Goal: Task Accomplishment & Management: Use online tool/utility

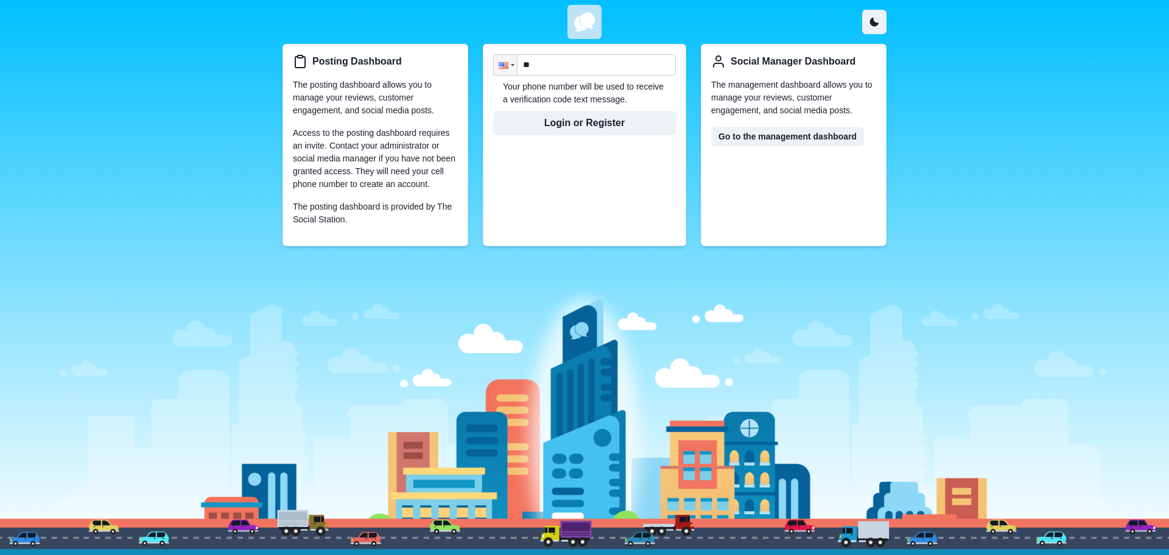
click at [1017, 116] on div "Posting Dashboard The posting dashboard allows you to manage your reviews, cust…" at bounding box center [584, 277] width 1169 height 555
click at [563, 62] on input "**" at bounding box center [584, 64] width 183 height 21
type input "**********"
click at [591, 131] on button "Login or Register" at bounding box center [584, 123] width 183 height 24
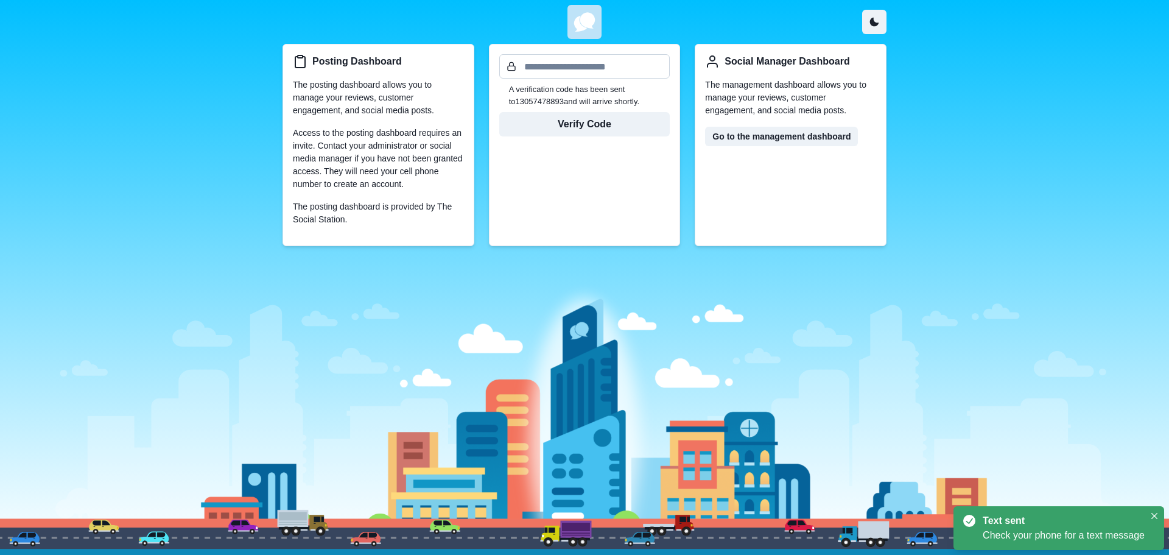
click at [591, 64] on input "text" at bounding box center [584, 66] width 171 height 24
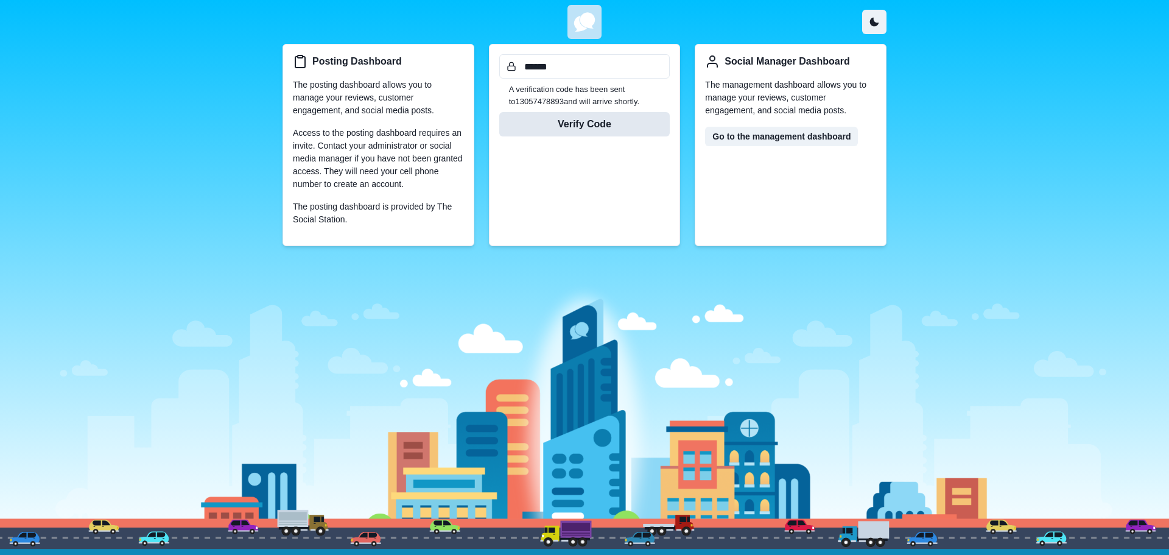
type input "******"
click at [603, 117] on button "Verify Code" at bounding box center [584, 124] width 171 height 24
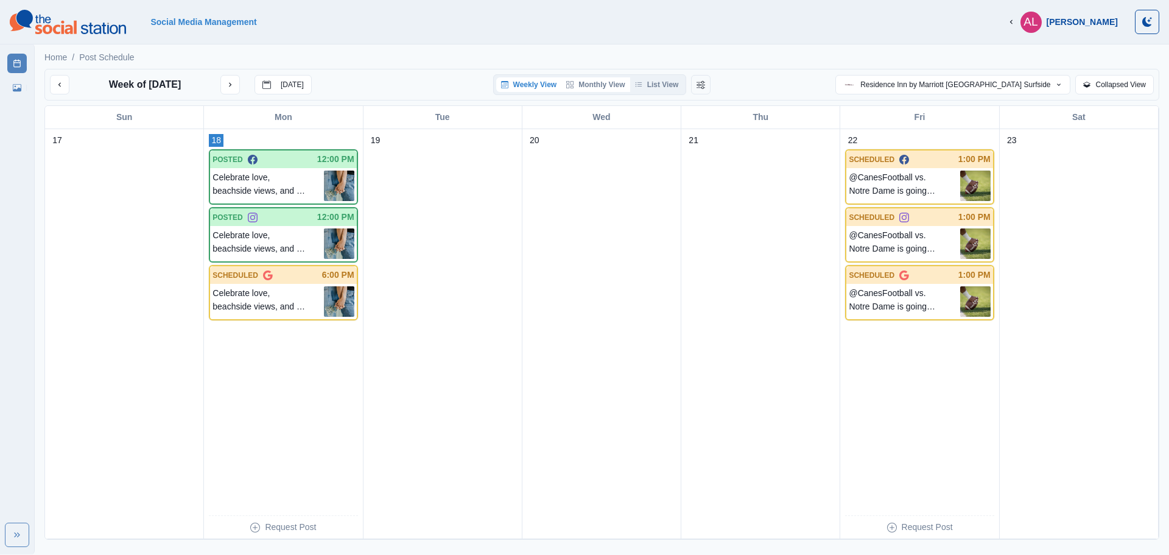
click at [605, 85] on button "Monthly View" at bounding box center [595, 84] width 68 height 15
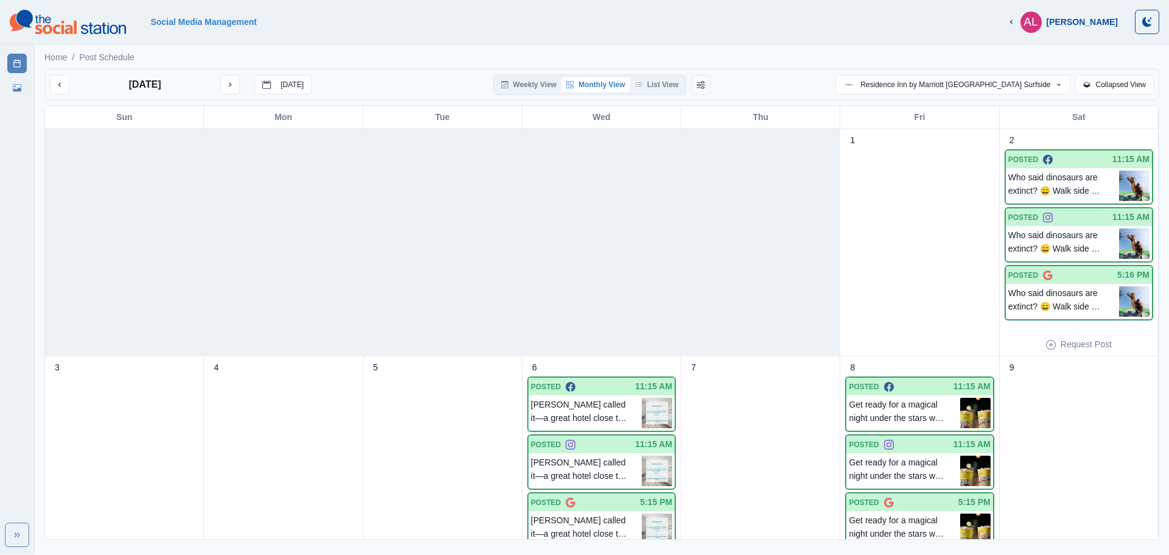
click at [806, 70] on div "[DATE] [DATE] Weekly View Monthly View List View Residence Inn by [GEOGRAPHIC_D…" at bounding box center [601, 85] width 1115 height 32
click at [18, 83] on link "Media Library" at bounding box center [16, 87] width 19 height 19
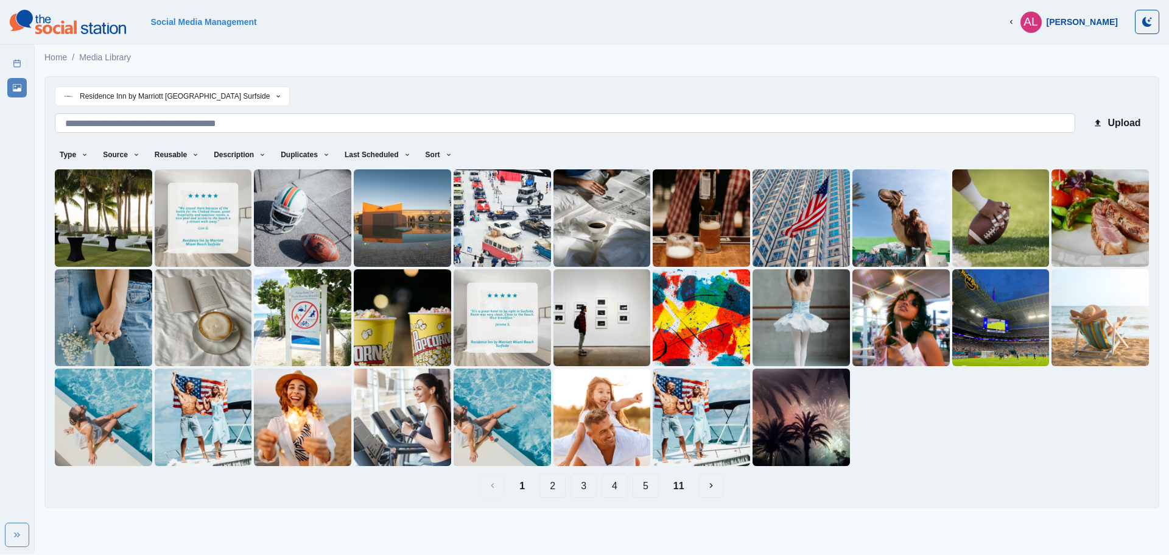
click at [191, 126] on input at bounding box center [565, 122] width 1020 height 19
click at [13, 60] on icon at bounding box center [17, 63] width 9 height 9
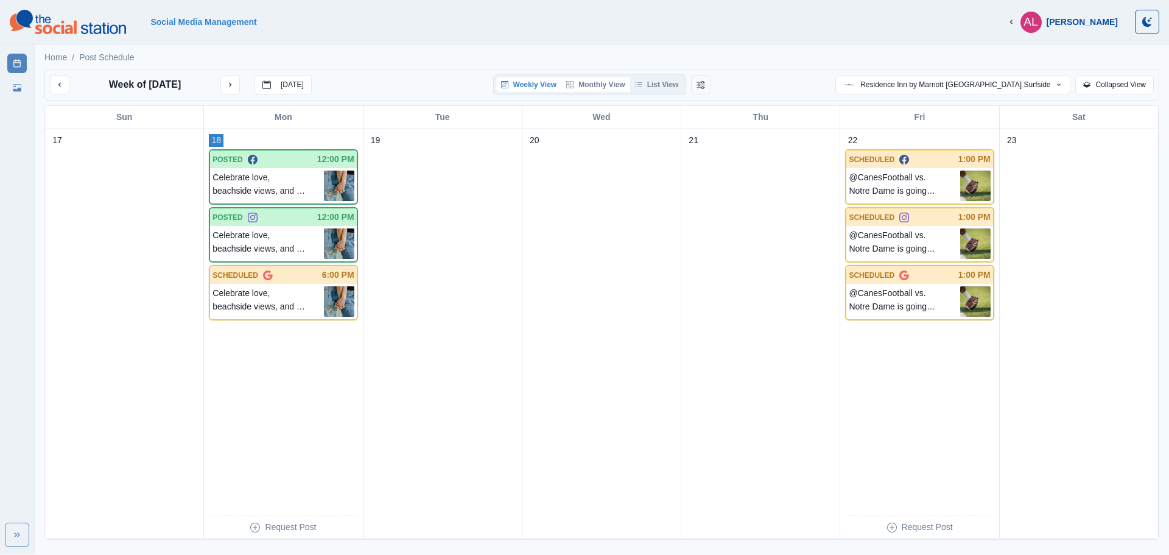
click at [593, 85] on button "Monthly View" at bounding box center [595, 84] width 68 height 15
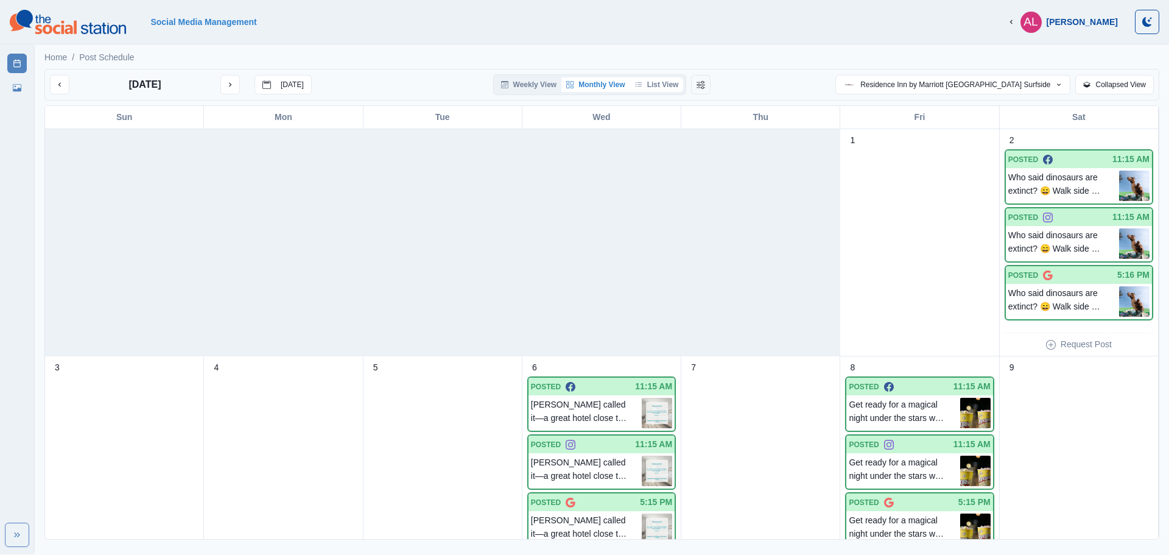
click at [650, 89] on button "List View" at bounding box center [657, 84] width 54 height 15
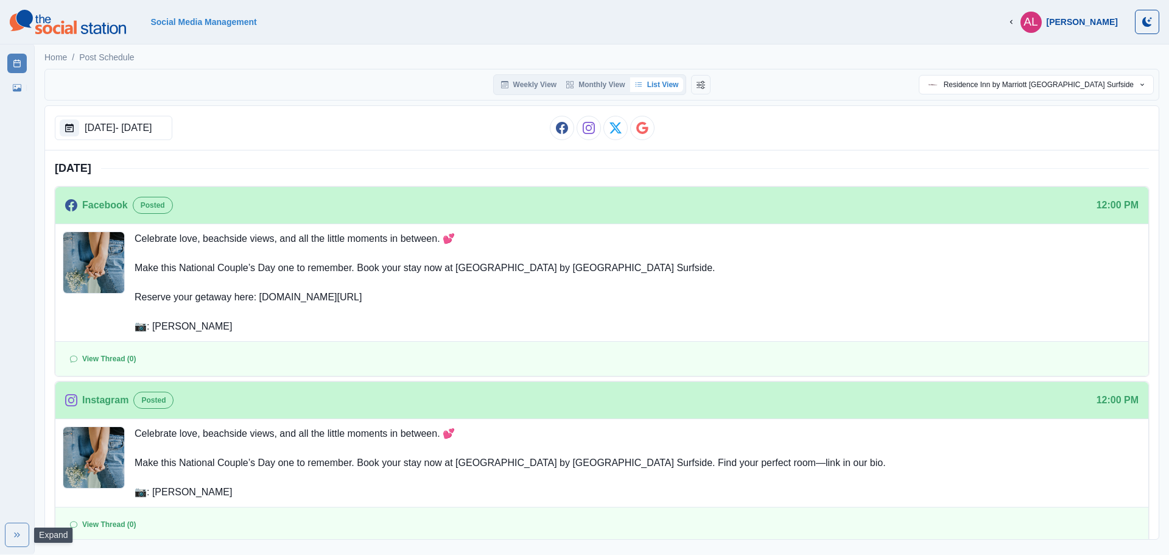
click at [15, 529] on button "Expand" at bounding box center [17, 534] width 24 height 24
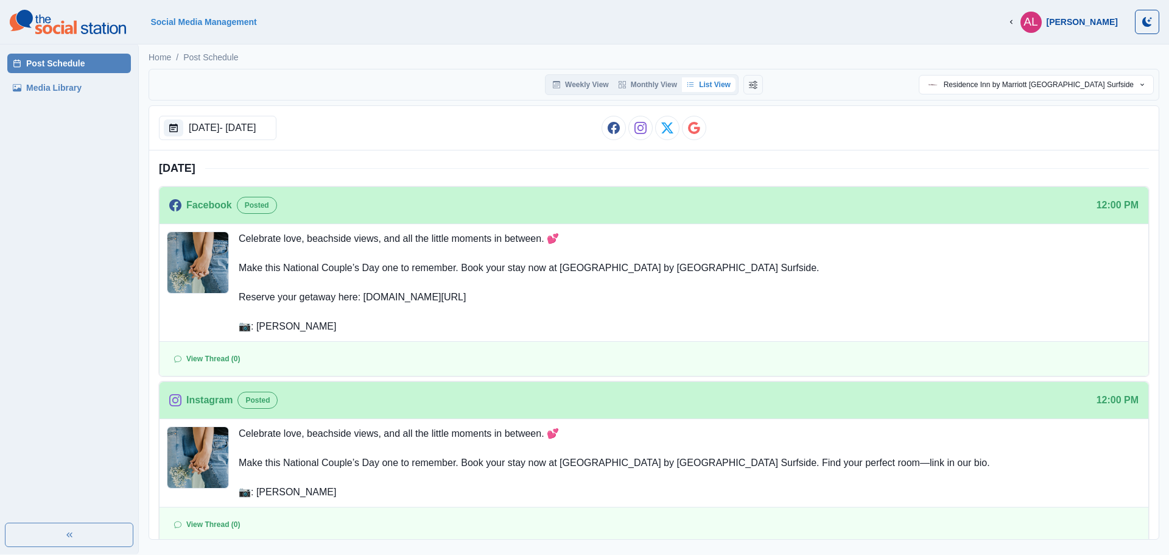
click at [15, 529] on button "Expand" at bounding box center [69, 534] width 128 height 24
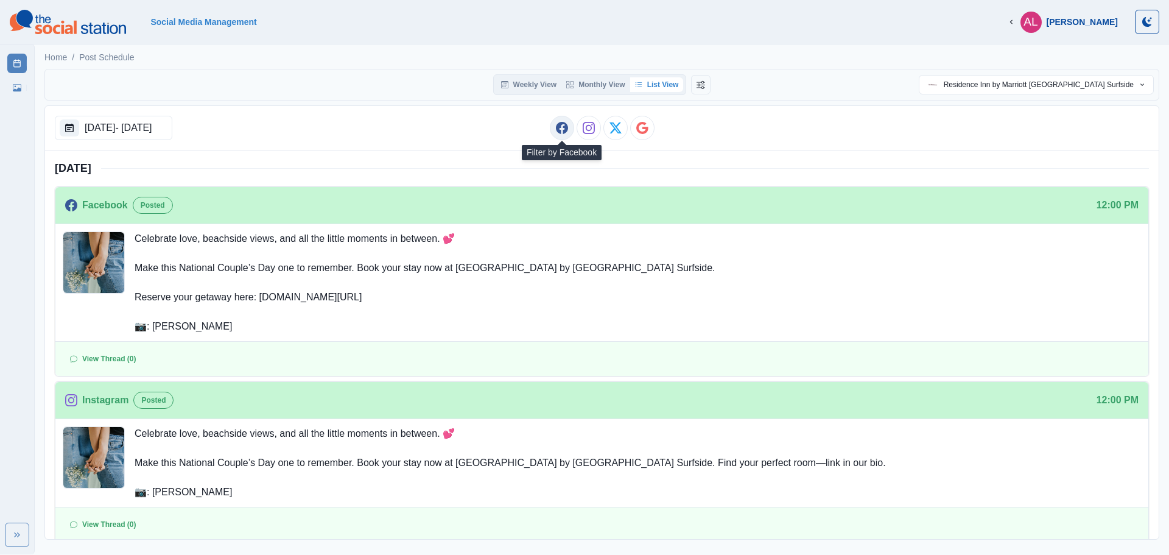
click at [566, 128] on icon "Facebook" at bounding box center [561, 128] width 12 height 12
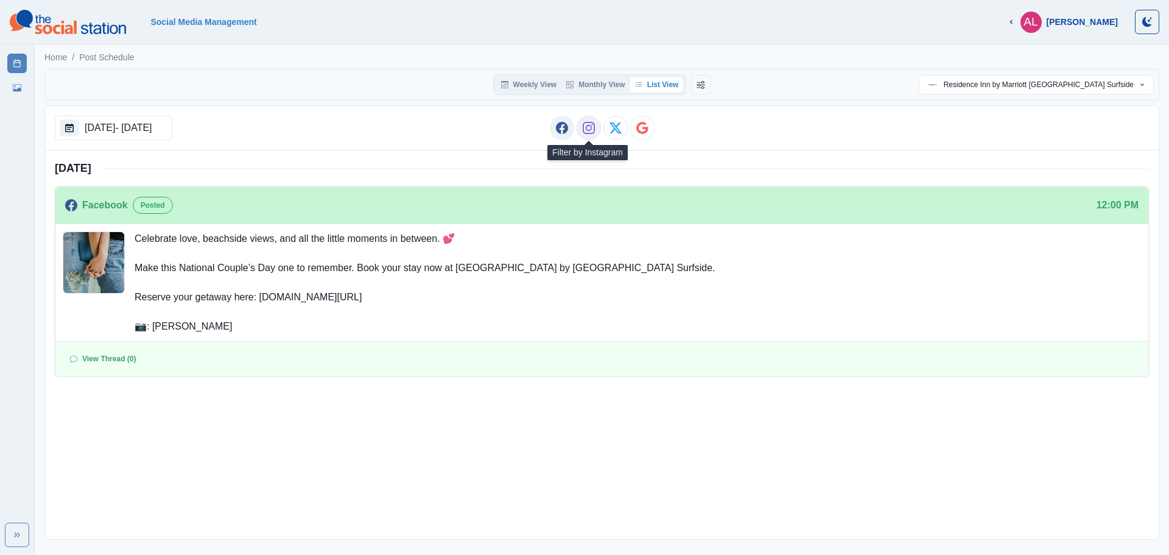
click at [586, 128] on icon "Instagram" at bounding box center [589, 128] width 12 height 12
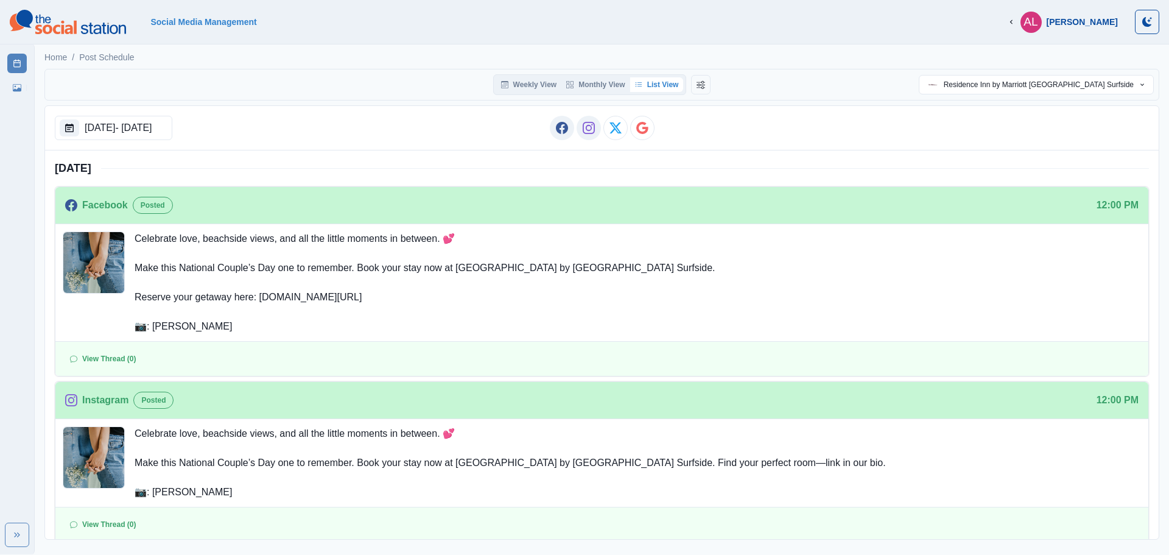
click at [575, 163] on div "[DATE]" at bounding box center [602, 168] width 1094 height 36
click at [609, 124] on icon "X / Twitter" at bounding box center [615, 128] width 12 height 12
click at [646, 159] on div "[DATE]" at bounding box center [602, 168] width 1094 height 36
click at [299, 272] on p "Celebrate love, beachside views, and all the little moments in between. 💕 Make …" at bounding box center [425, 282] width 581 height 102
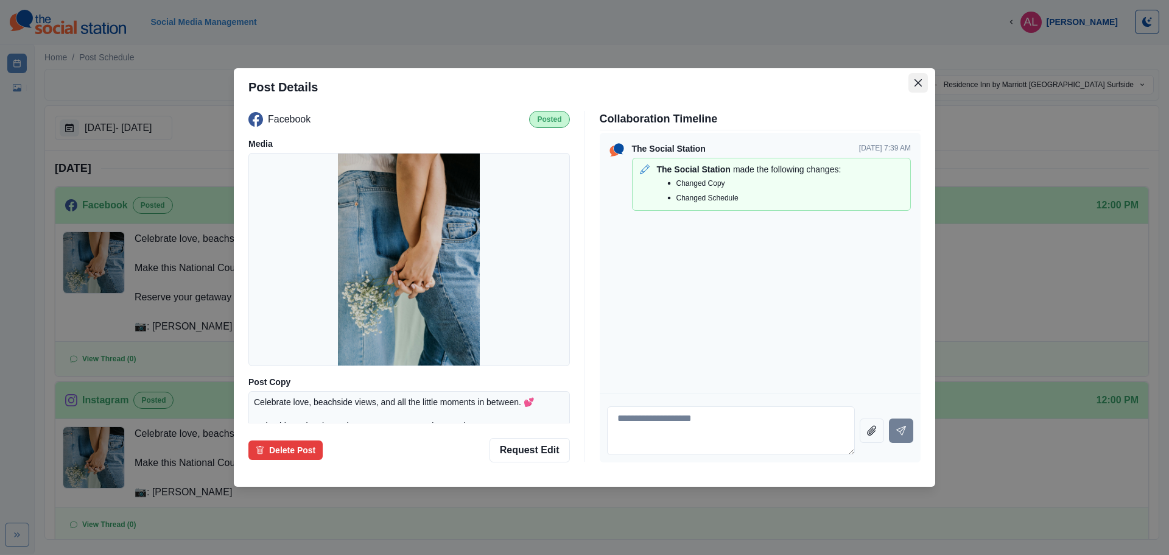
click at [916, 88] on button "Close" at bounding box center [917, 82] width 19 height 19
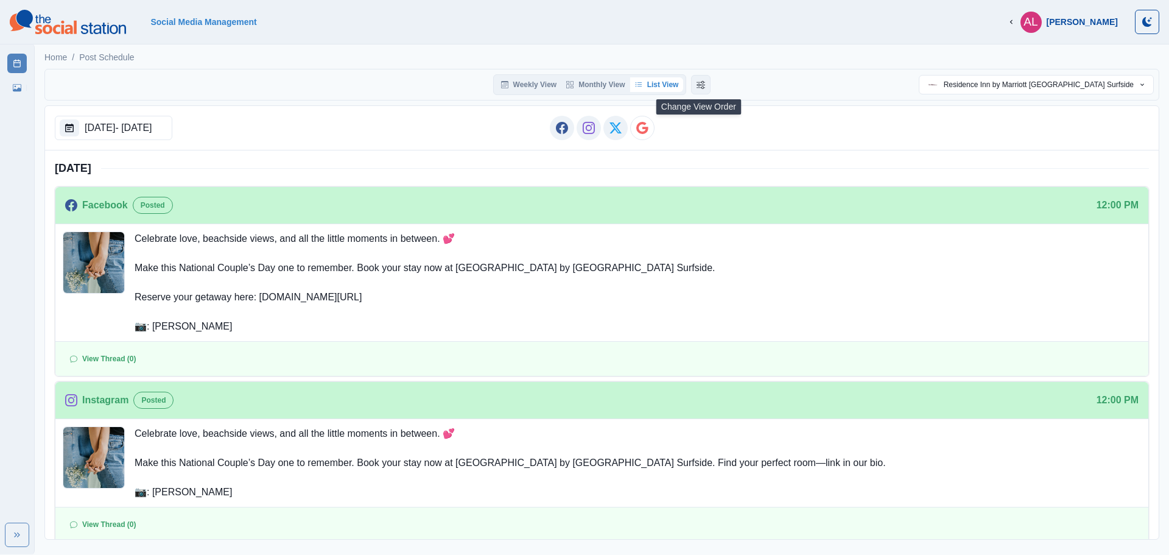
click at [704, 81] on button "Change View Order" at bounding box center [700, 84] width 19 height 19
click at [715, 84] on icon "Change View Order" at bounding box center [719, 84] width 9 height 9
click at [80, 29] on img at bounding box center [68, 22] width 116 height 24
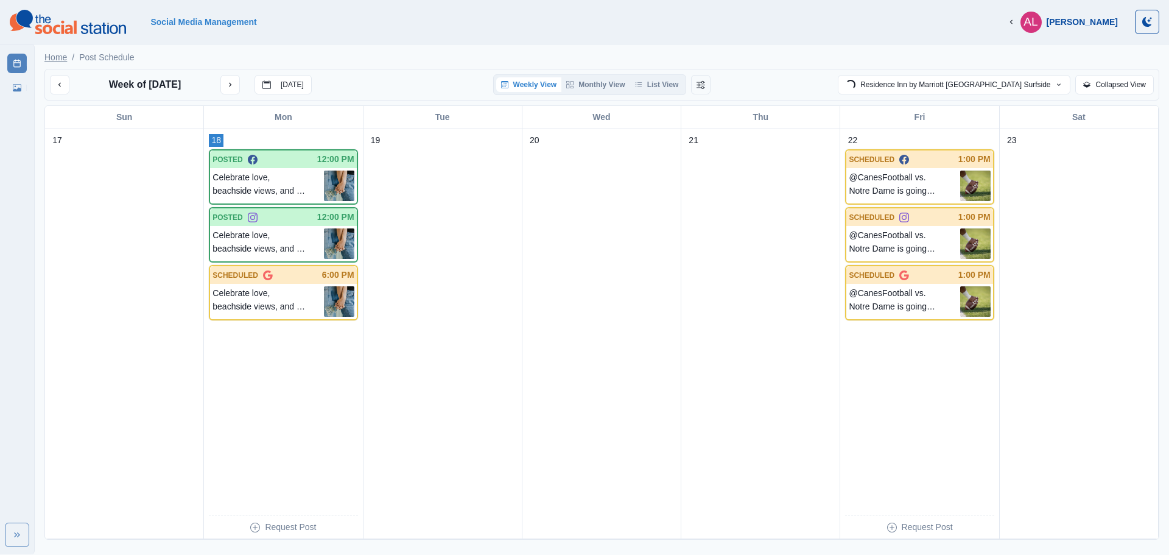
click at [55, 59] on link "Home" at bounding box center [55, 57] width 23 height 13
click at [1144, 23] on icon "Toggle Mode" at bounding box center [1146, 22] width 9 height 10
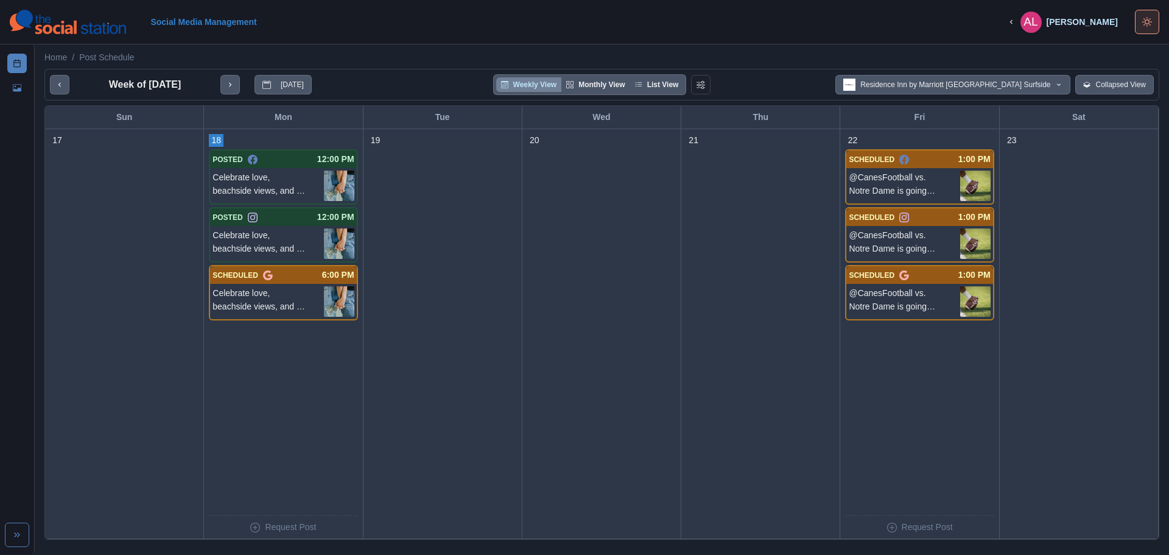
click at [1144, 23] on icon "Toggle Mode" at bounding box center [1147, 22] width 10 height 10
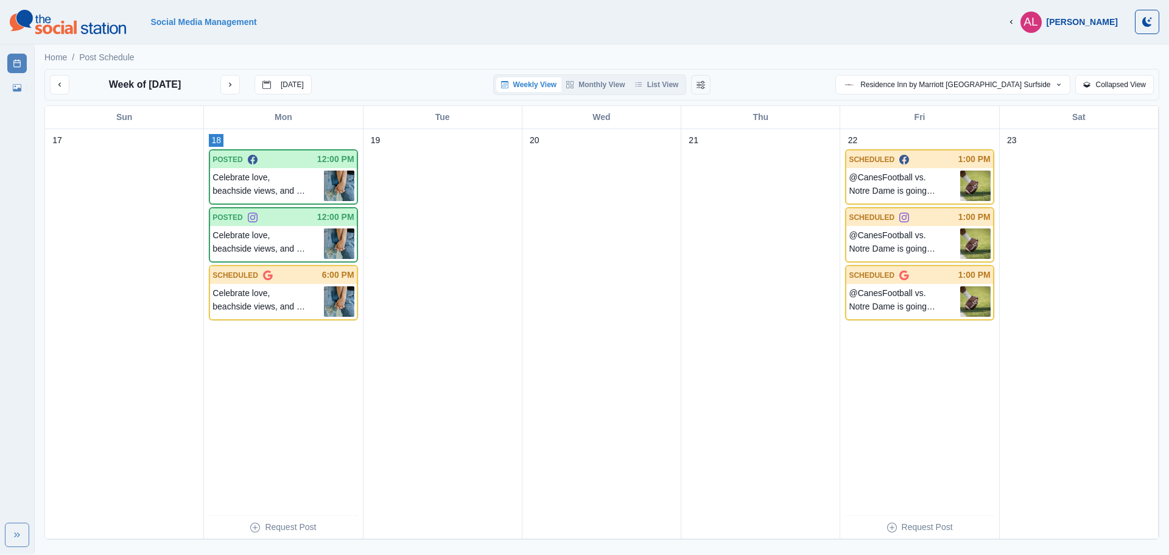
click at [1095, 24] on div "[PERSON_NAME]" at bounding box center [1081, 22] width 71 height 10
click at [944, 86] on button "Residence Inn by Marriott [GEOGRAPHIC_DATA] Surfside" at bounding box center [952, 84] width 235 height 19
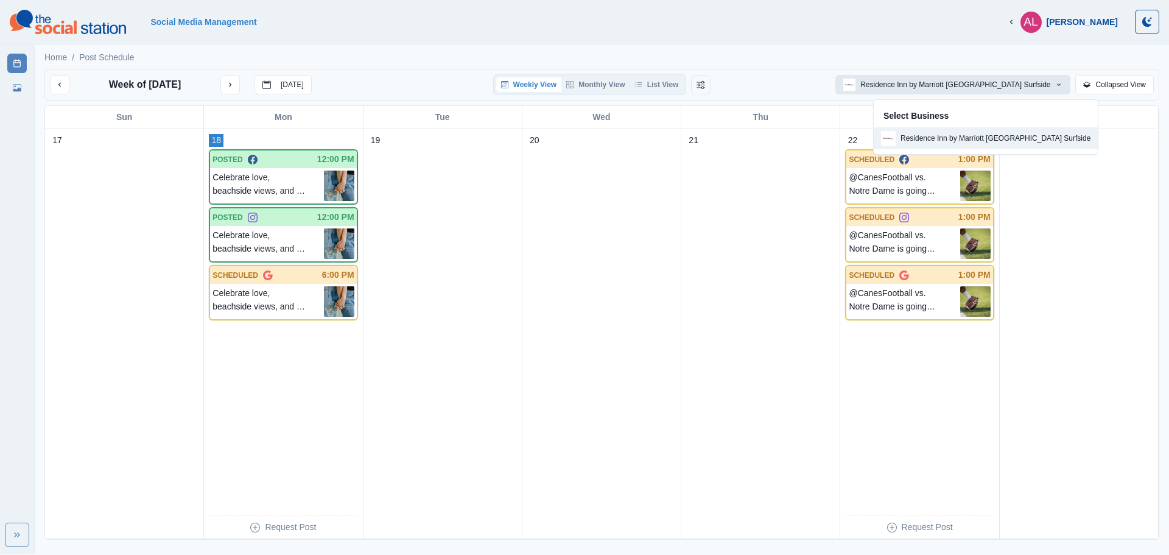
click at [953, 150] on div "Select Business Residence Inn by Marriott Miami Beach Surfside" at bounding box center [985, 126] width 225 height 55
click at [713, 32] on div "Social Media Management AL Anshela Laiche Logout" at bounding box center [584, 22] width 1149 height 24
